Goal: Find specific page/section: Find specific page/section

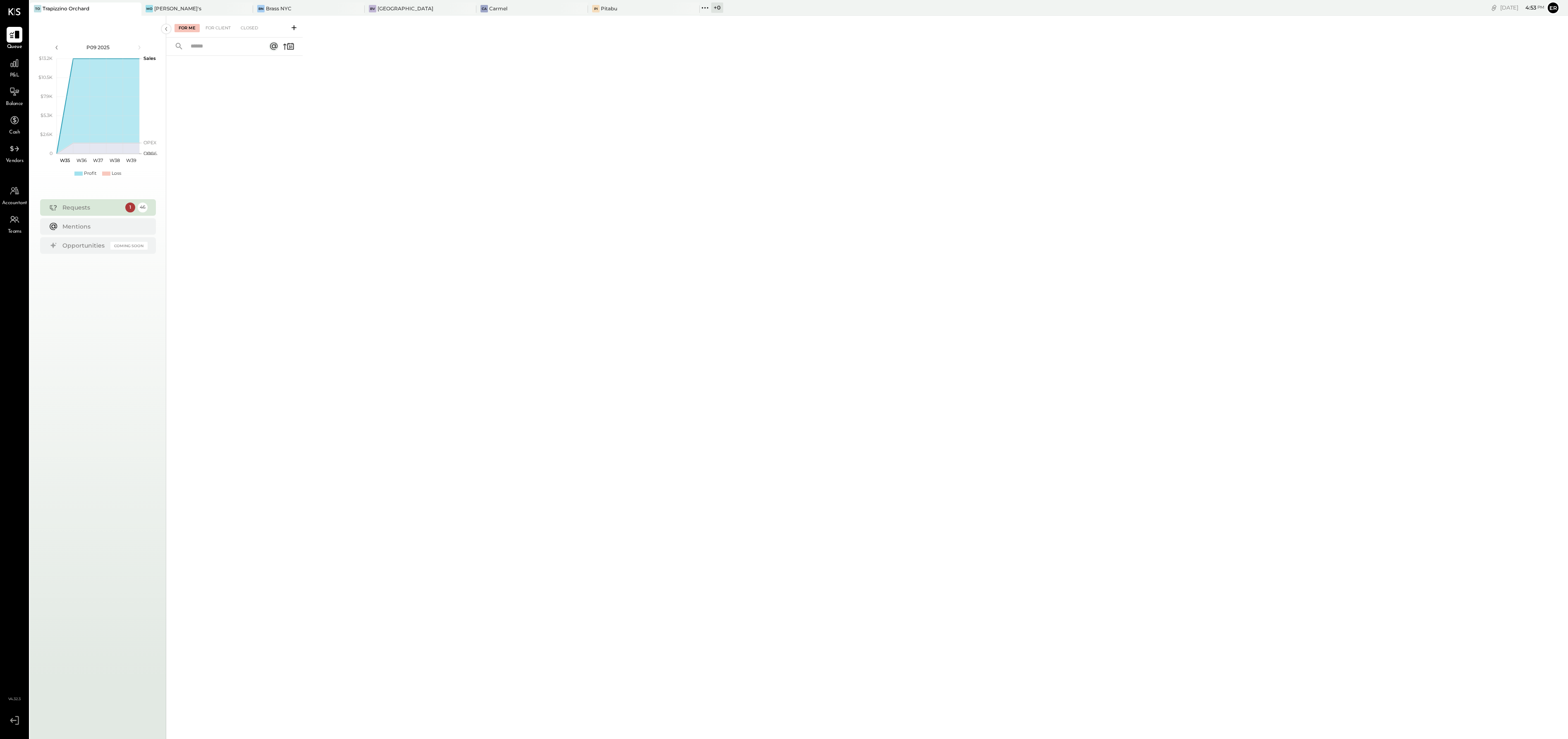
click at [10, 41] on div at bounding box center [15, 34] width 16 height 16
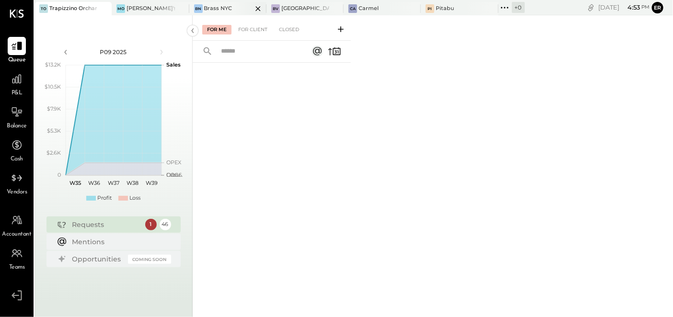
click at [219, 6] on div "Brass NYC" at bounding box center [218, 9] width 28 height 8
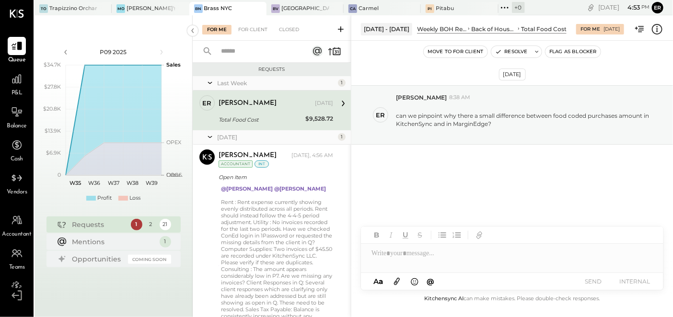
click at [17, 89] on span "P&L" at bounding box center [17, 93] width 11 height 9
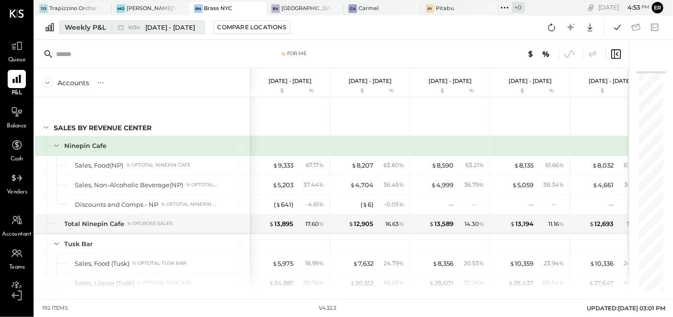
click at [97, 25] on div "Weekly P&L" at bounding box center [85, 28] width 41 height 10
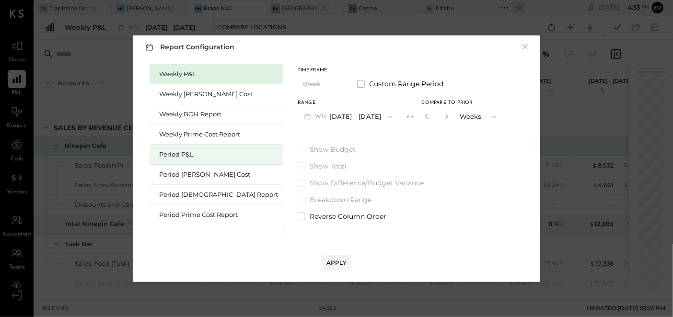
click at [180, 157] on div "Period P&L" at bounding box center [218, 154] width 119 height 9
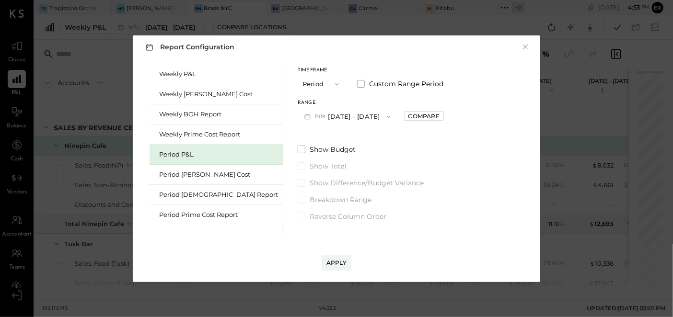
click at [350, 118] on button "P09 [DATE] - [DATE]" at bounding box center [348, 117] width 100 height 18
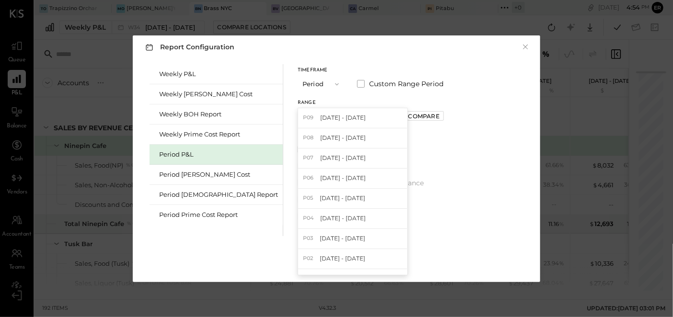
click at [485, 86] on div "Weekly P&L Weekly [PERSON_NAME] Cost Weekly BOH Report Weekly Prime Cost Report…" at bounding box center [336, 149] width 388 height 175
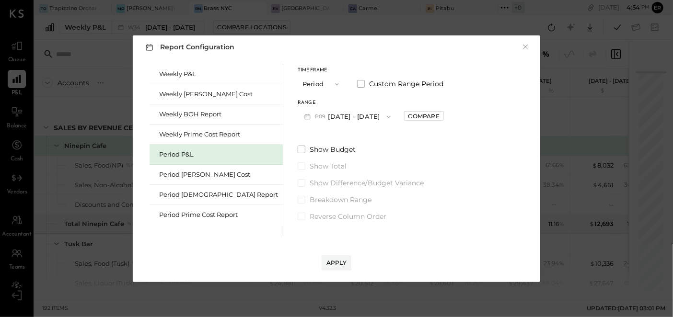
click at [338, 117] on button "P09 [DATE] - [DATE]" at bounding box center [348, 117] width 100 height 18
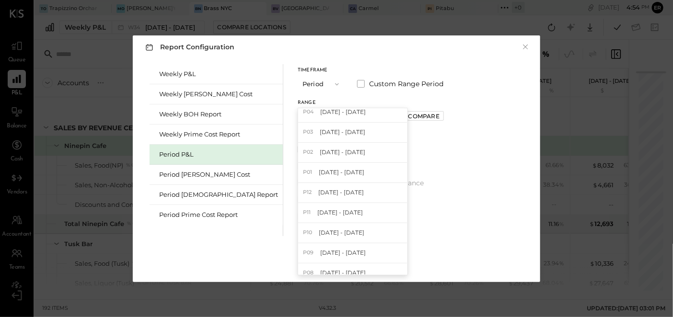
scroll to position [109, 0]
click at [355, 22] on div "Report Configuration × Weekly P&L Weekly [PERSON_NAME] Cost Weekly BOH Report W…" at bounding box center [336, 158] width 673 height 317
